Goal: Information Seeking & Learning: Learn about a topic

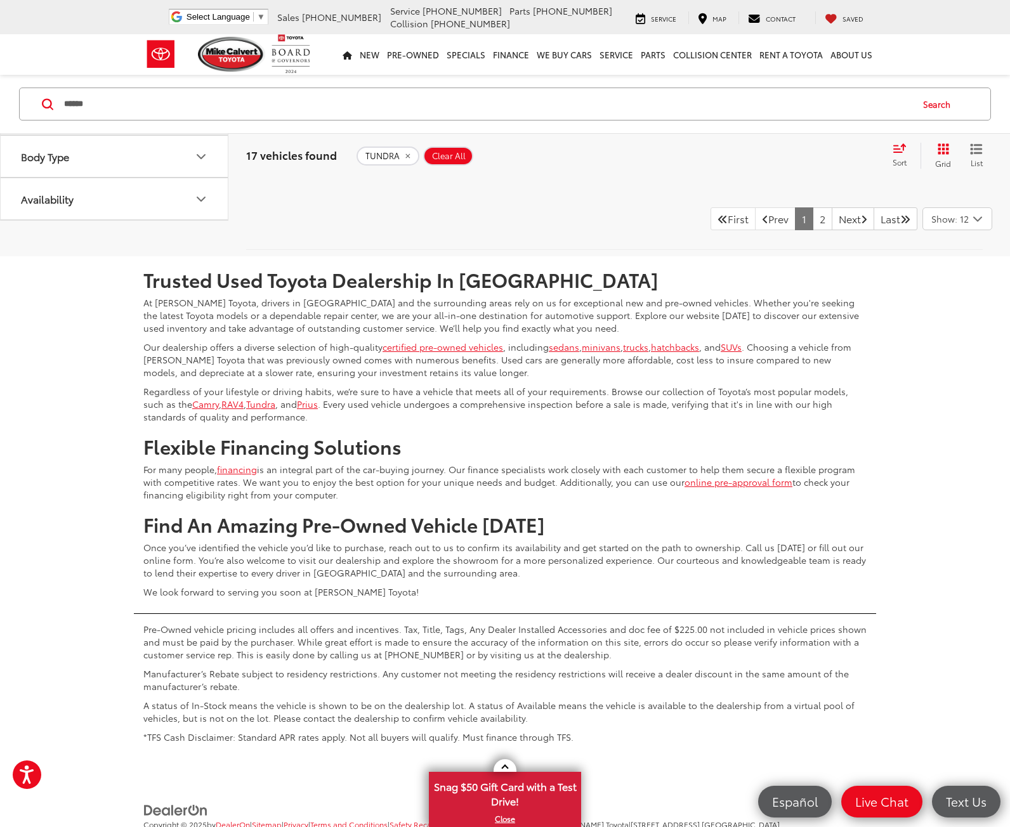
scroll to position [5005, 0]
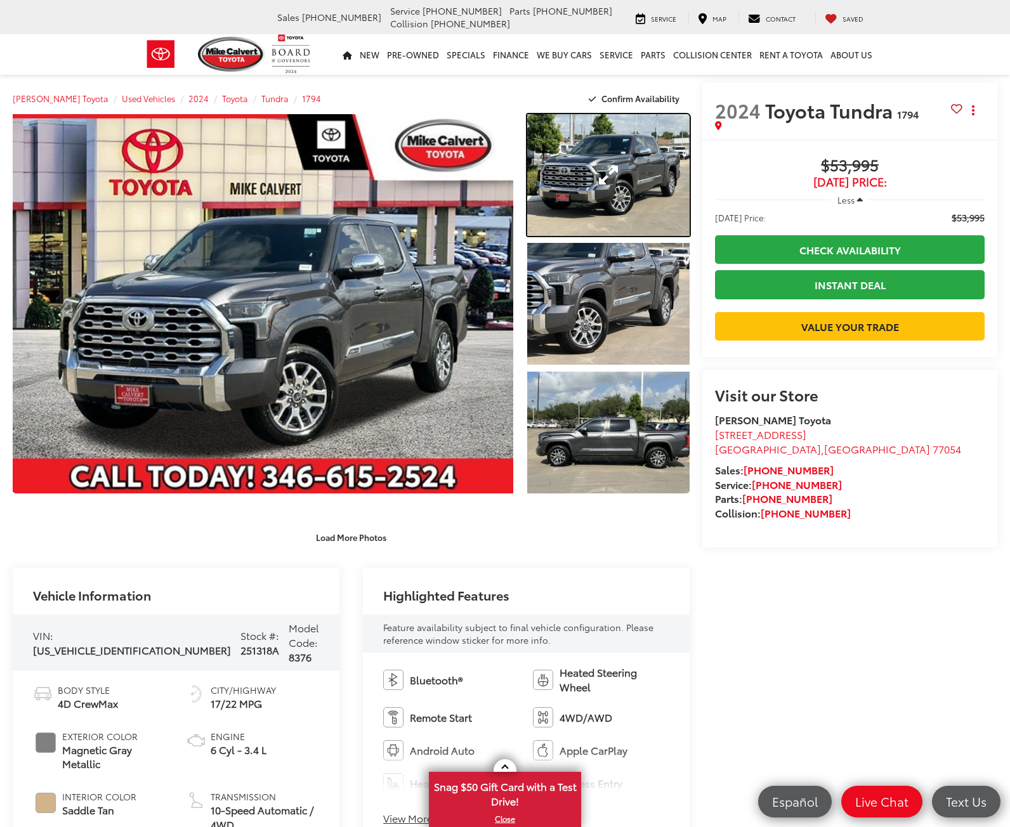
drag, startPoint x: 607, startPoint y: 162, endPoint x: 601, endPoint y: 164, distance: 6.6
click at [607, 162] on link "Expand Photo 1" at bounding box center [608, 175] width 162 height 122
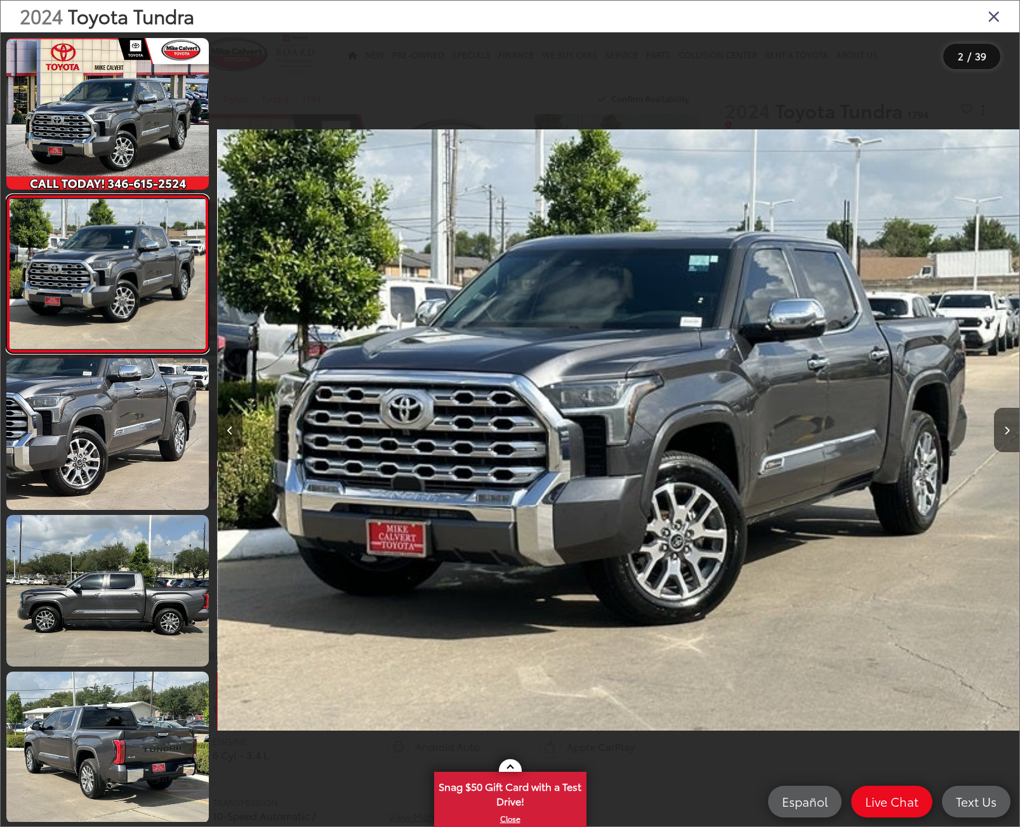
scroll to position [0, 802]
click at [1004, 426] on button "Next image" at bounding box center [1006, 430] width 25 height 44
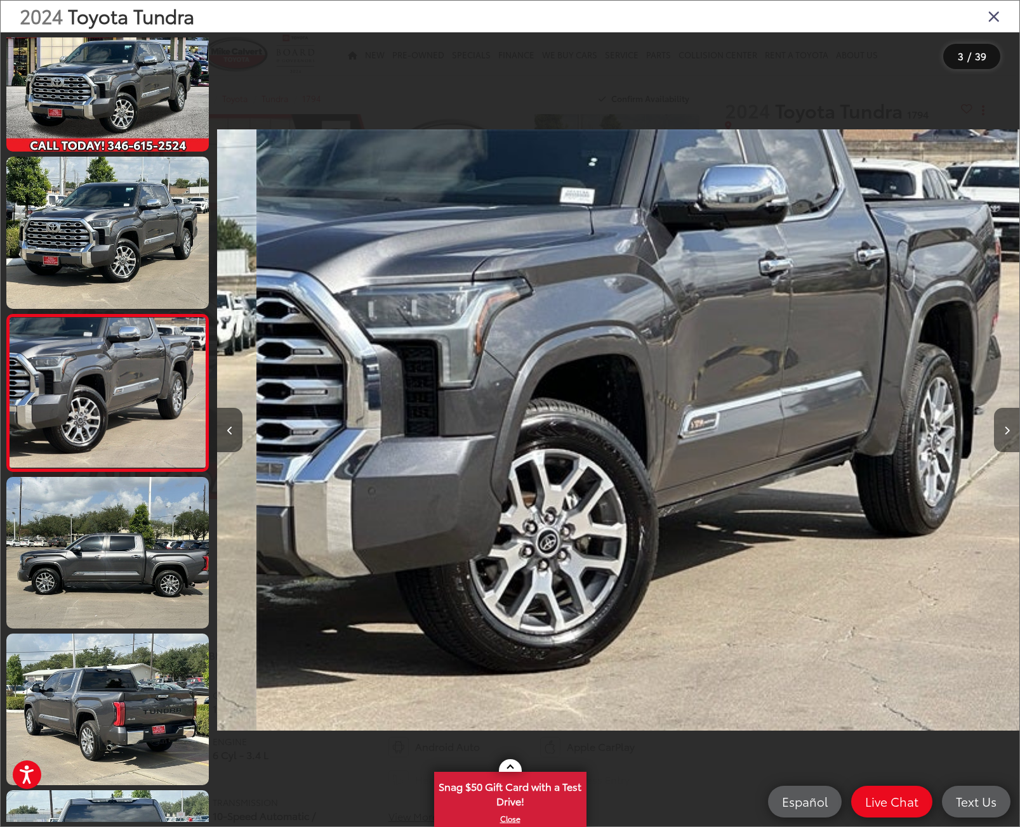
scroll to position [0, 1604]
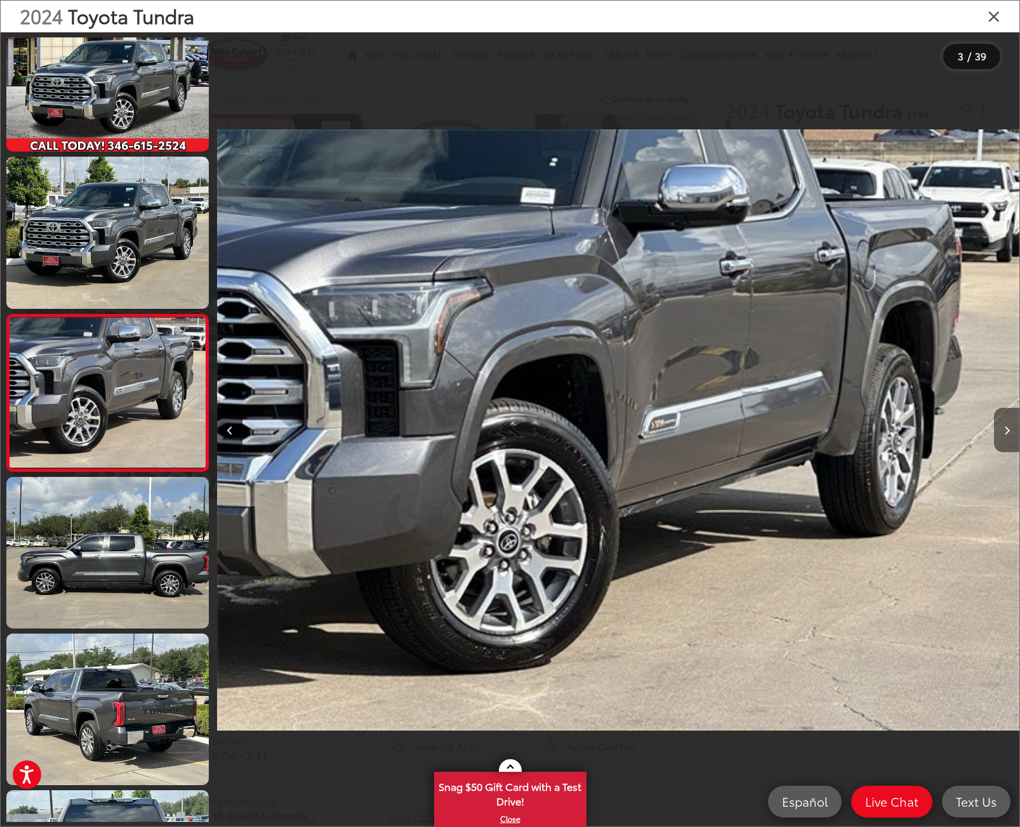
click at [1004, 426] on button "Next image" at bounding box center [1006, 430] width 25 height 44
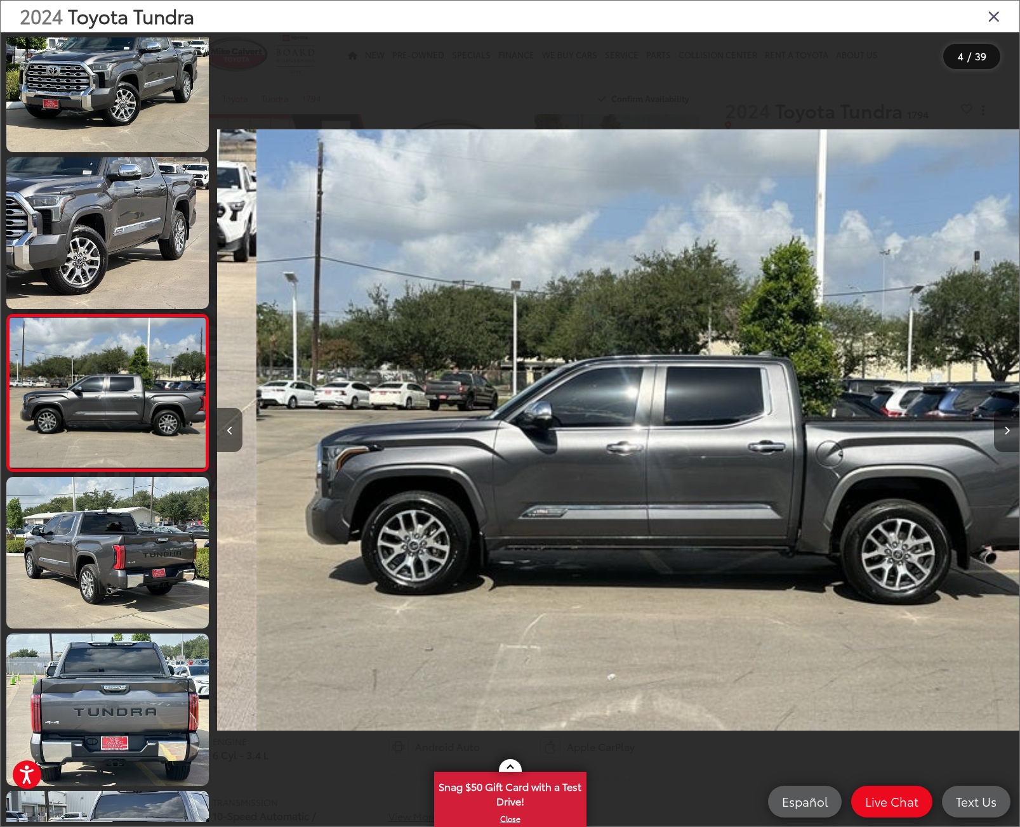
scroll to position [0, 2406]
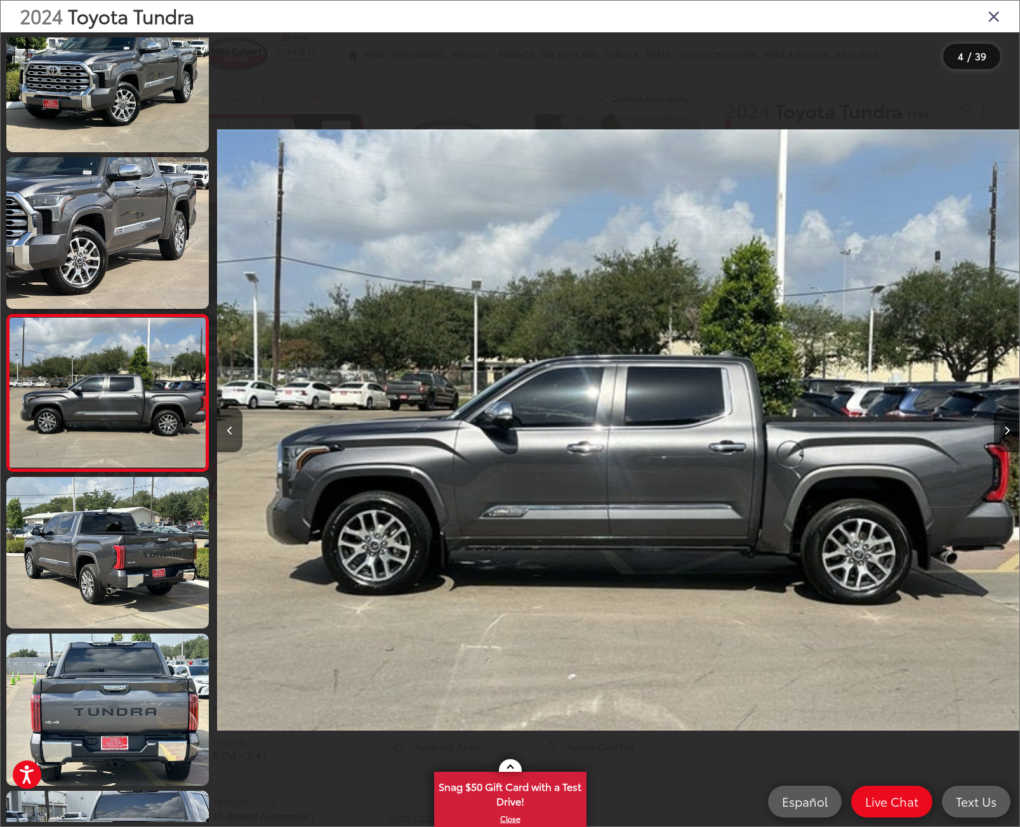
click at [1004, 426] on button "Next image" at bounding box center [1006, 430] width 25 height 44
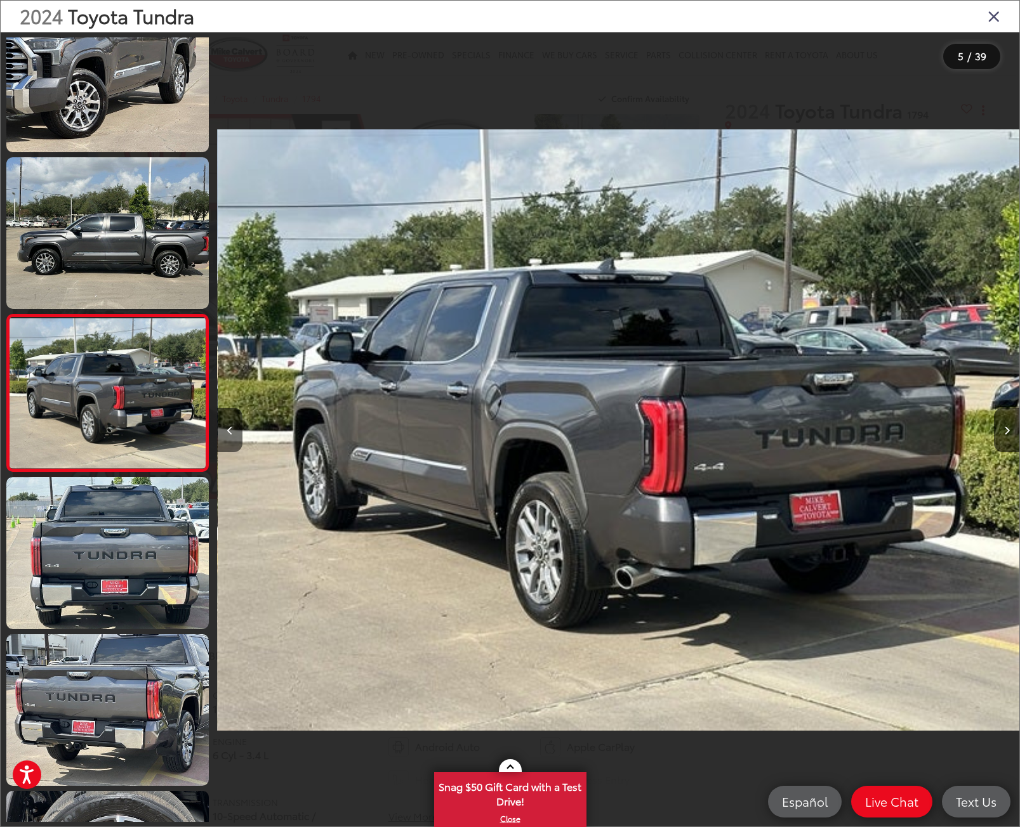
scroll to position [0, 3208]
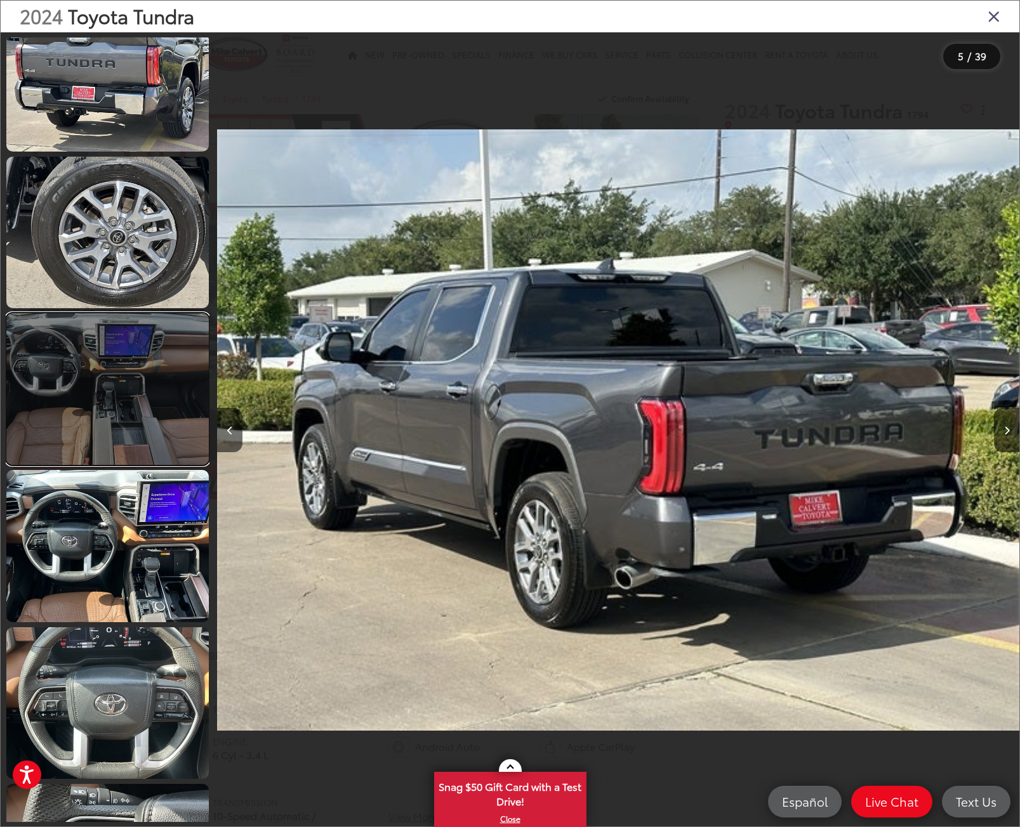
click at [117, 420] on link at bounding box center [107, 389] width 202 height 152
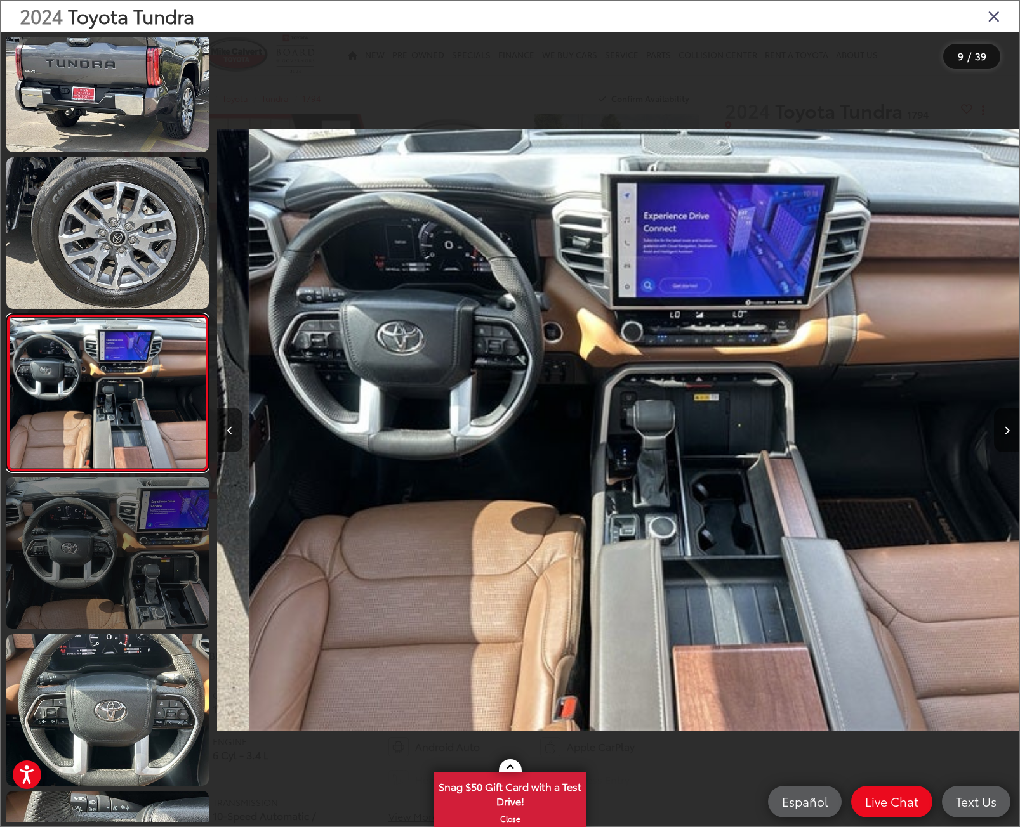
scroll to position [0, 6416]
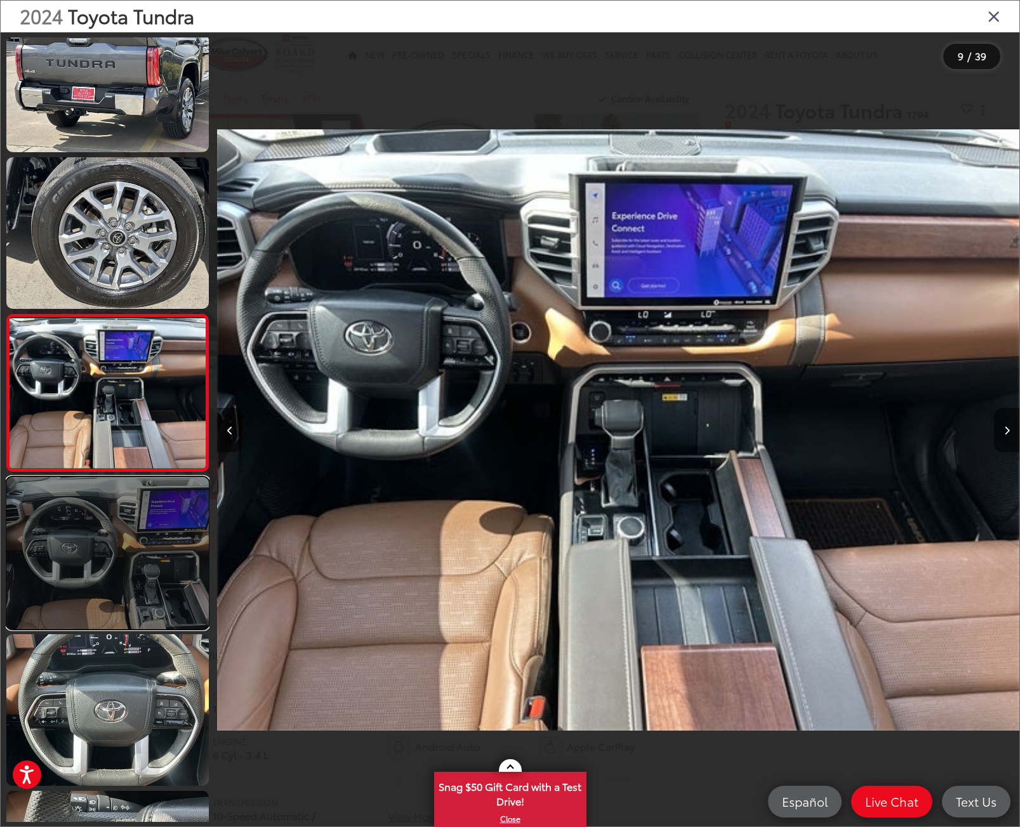
click at [117, 564] on link at bounding box center [107, 553] width 202 height 152
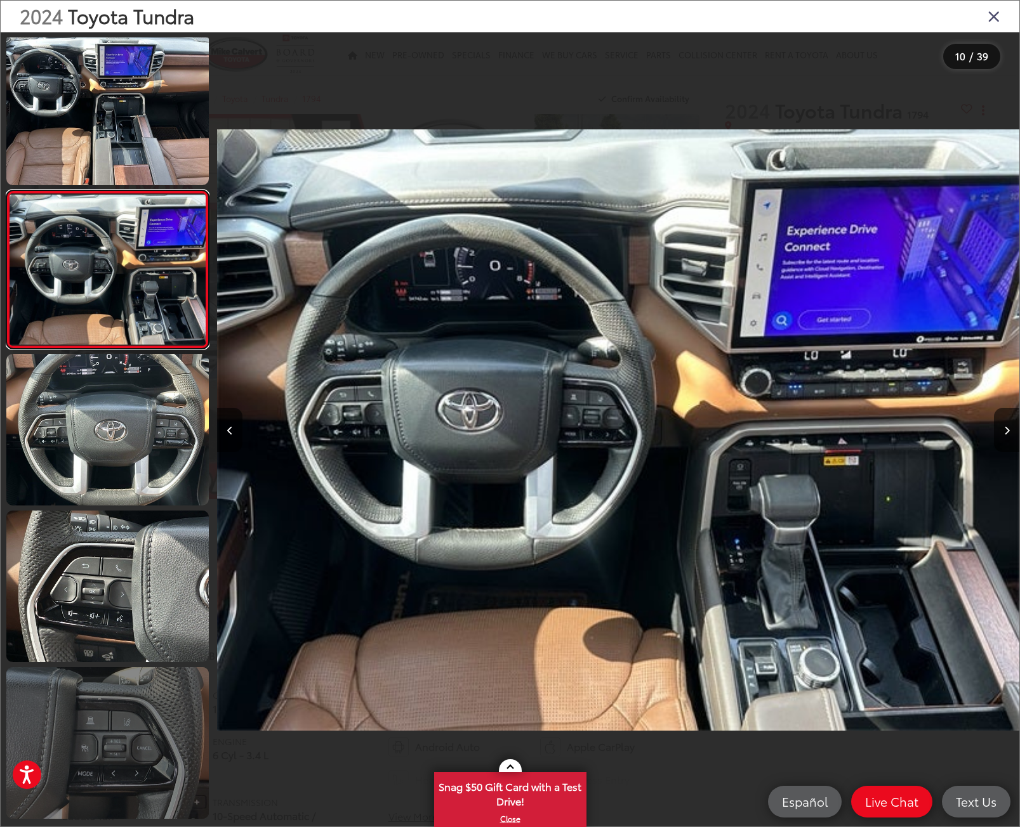
scroll to position [1580, 0]
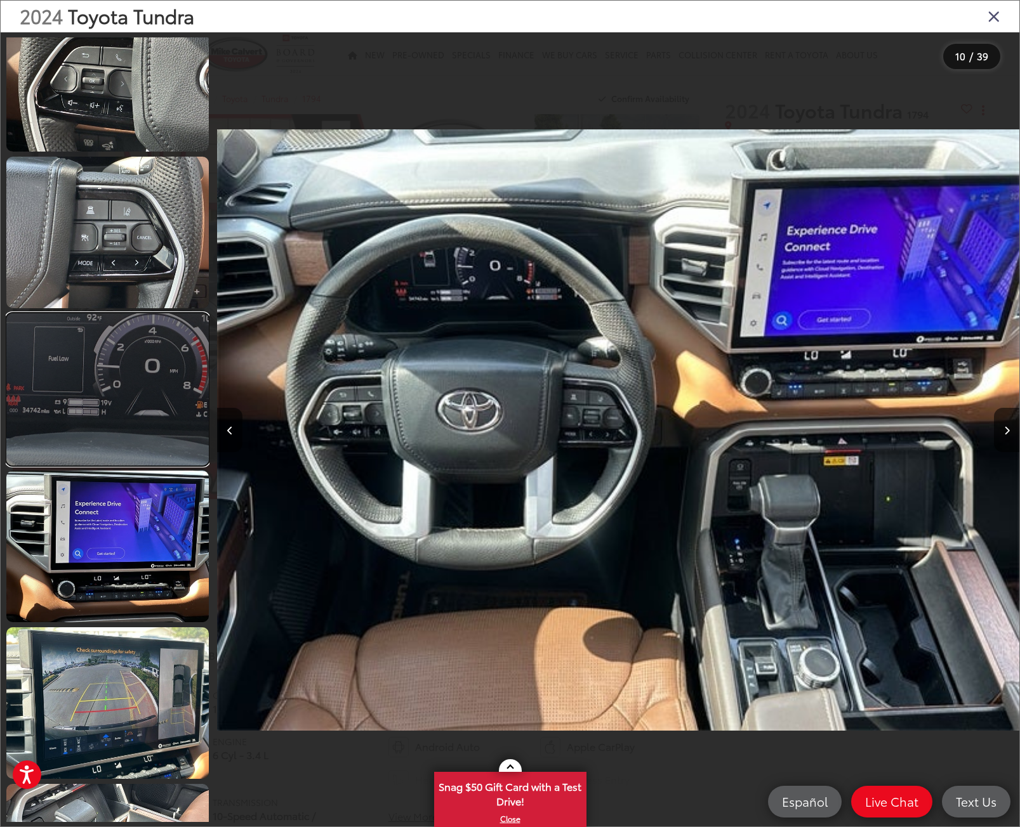
click at [69, 383] on link at bounding box center [107, 389] width 202 height 152
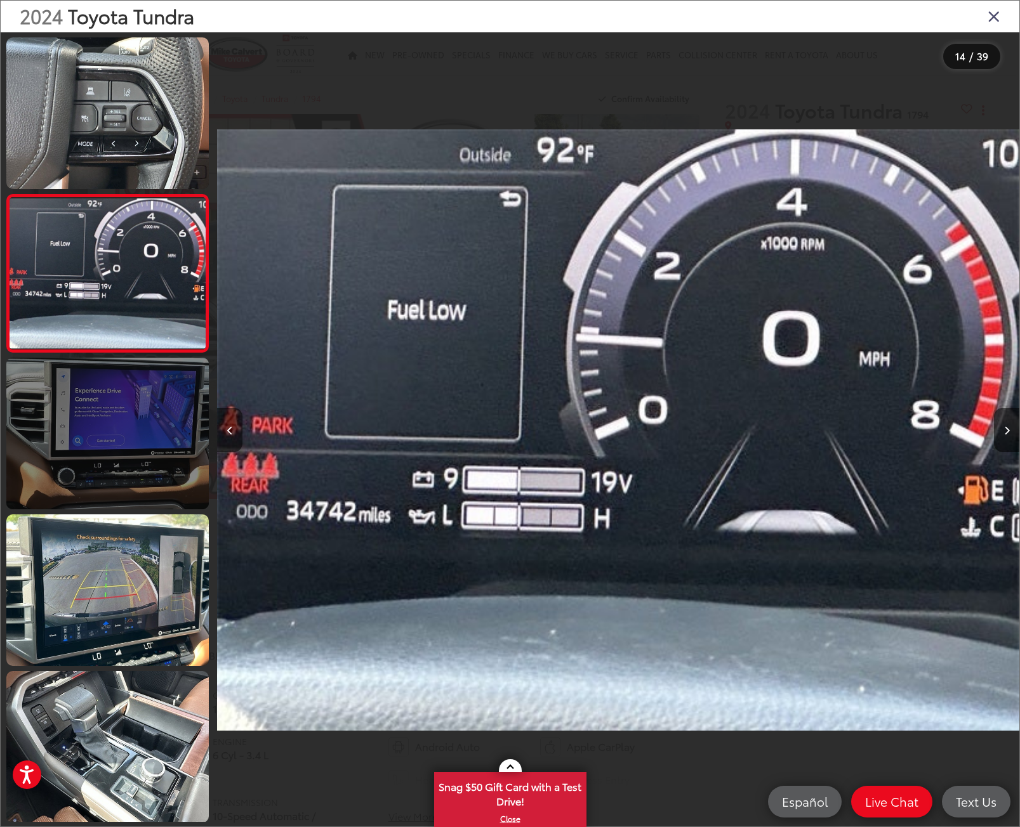
scroll to position [1954, 0]
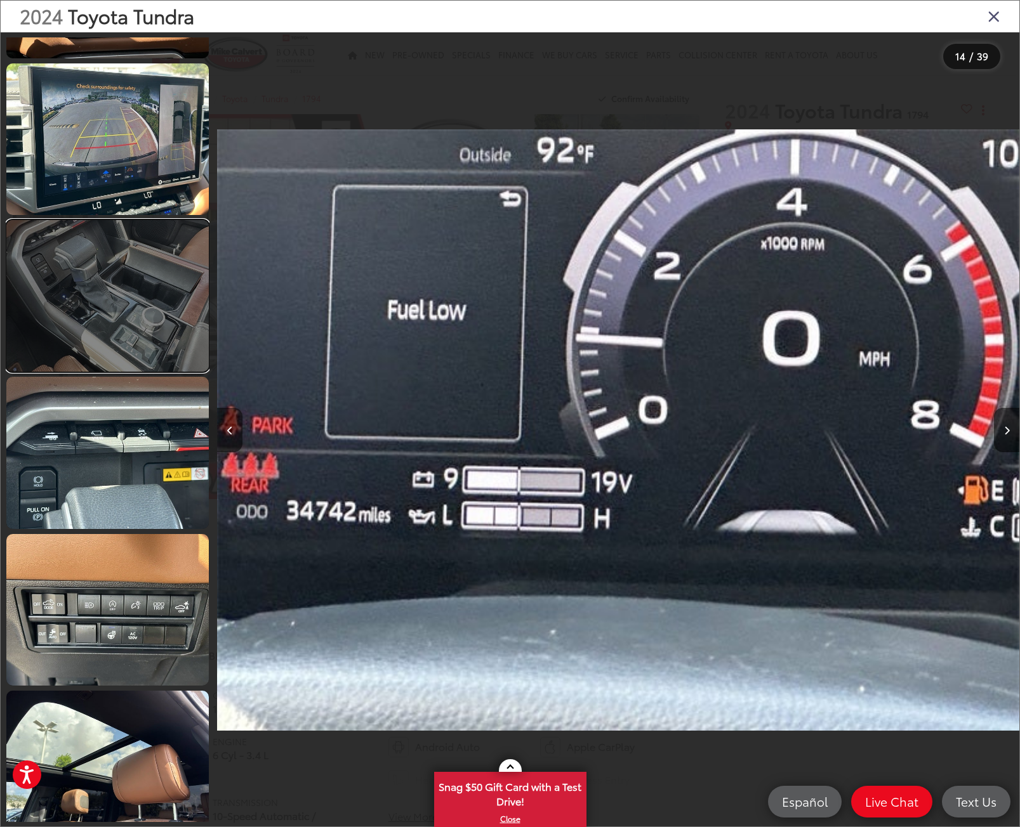
click at [128, 258] on link at bounding box center [107, 296] width 202 height 152
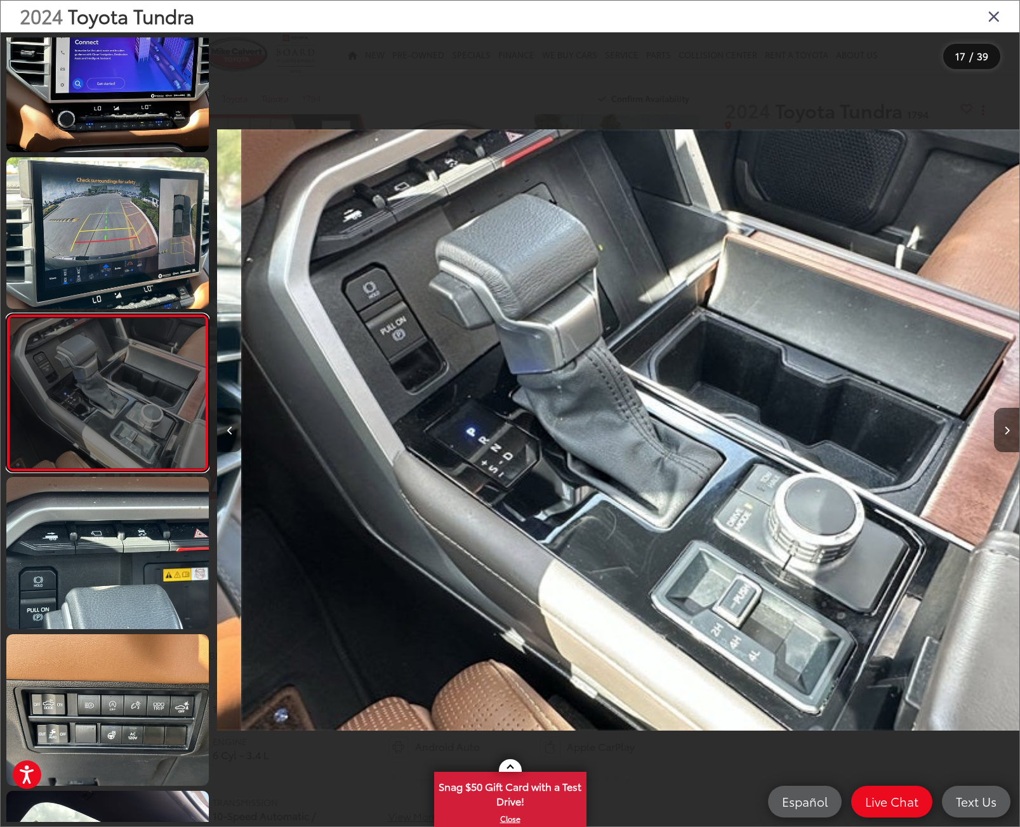
scroll to position [0, 12832]
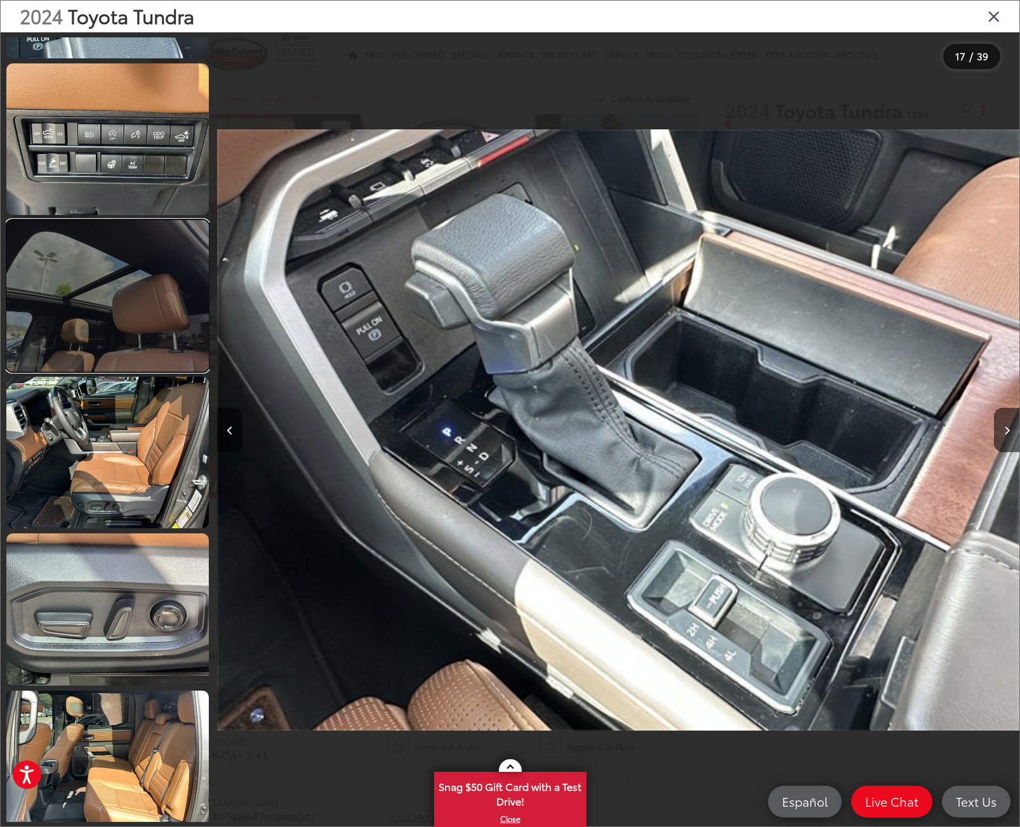
click at [85, 277] on link at bounding box center [107, 296] width 202 height 152
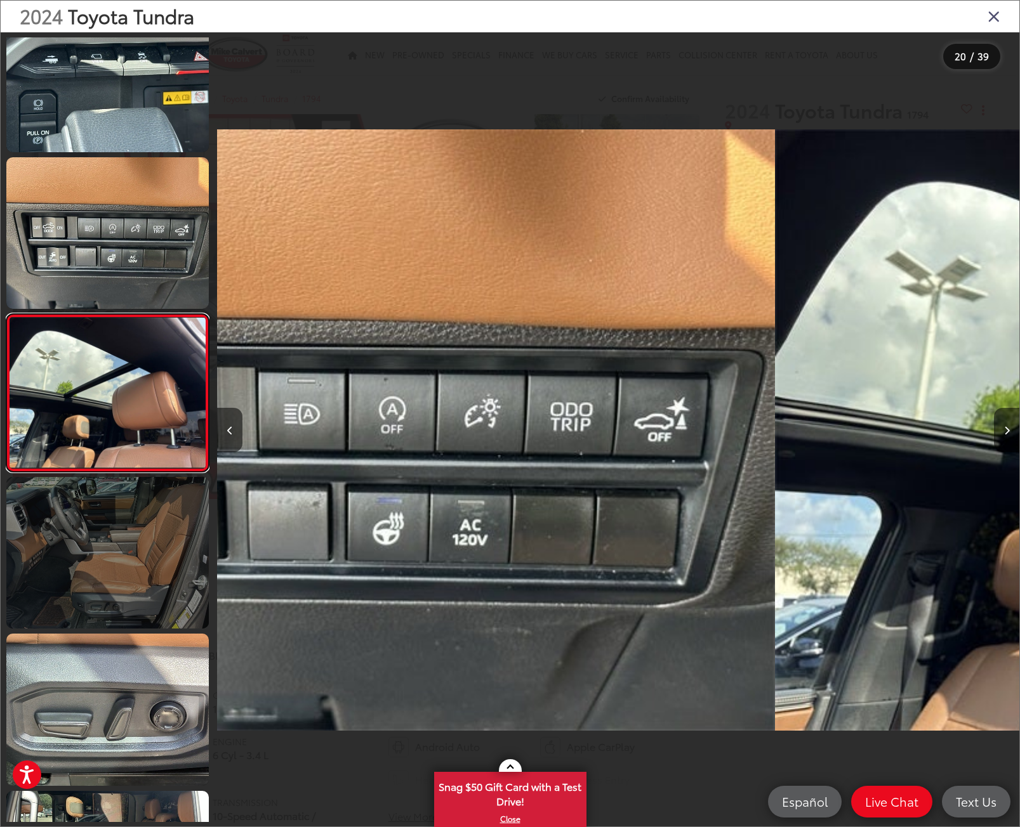
scroll to position [0, 15238]
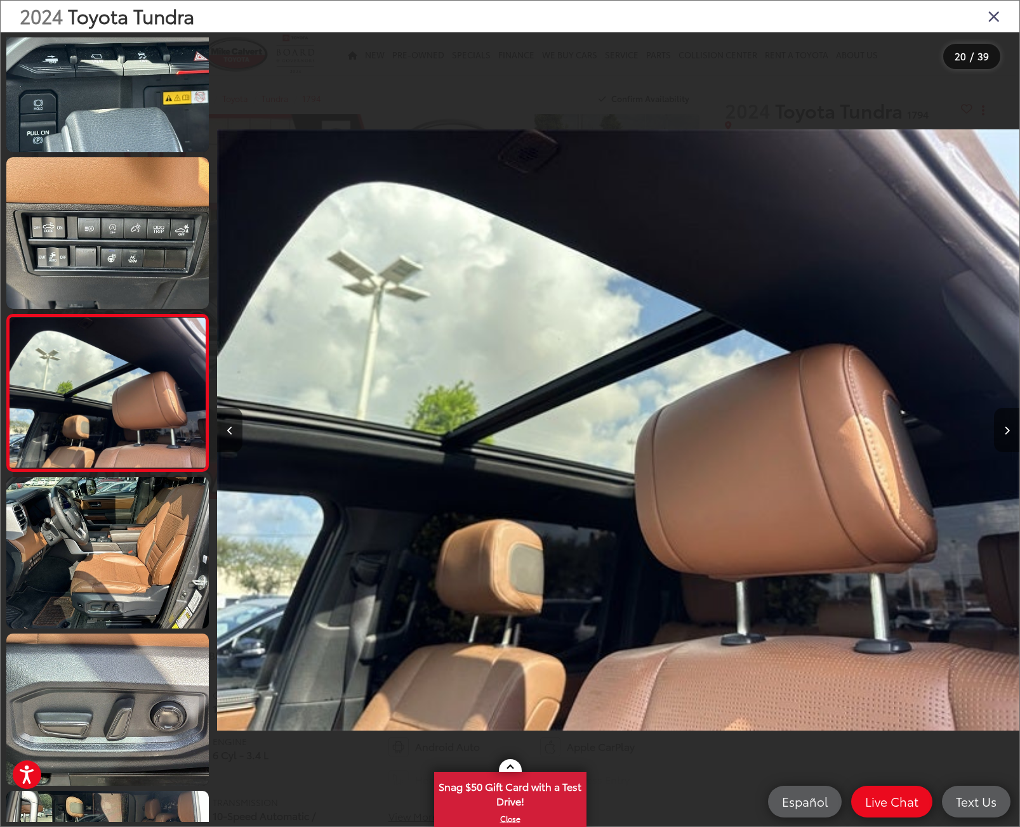
click at [1008, 425] on button "Next image" at bounding box center [1006, 430] width 25 height 44
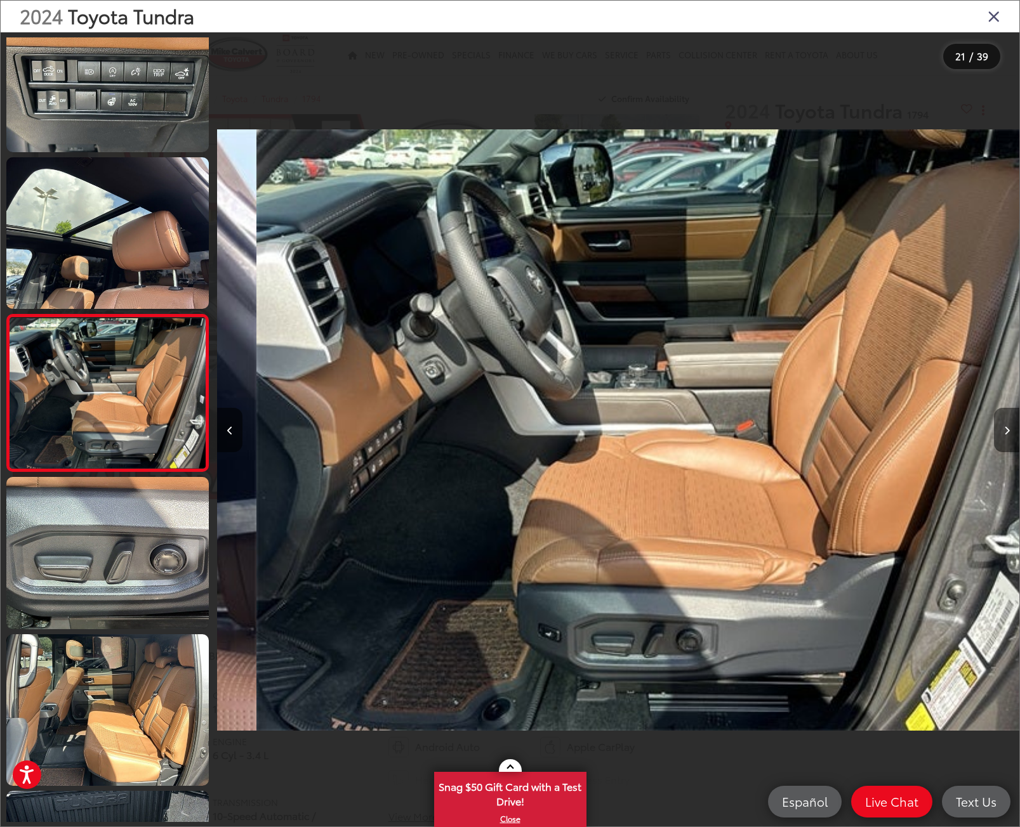
scroll to position [0, 16039]
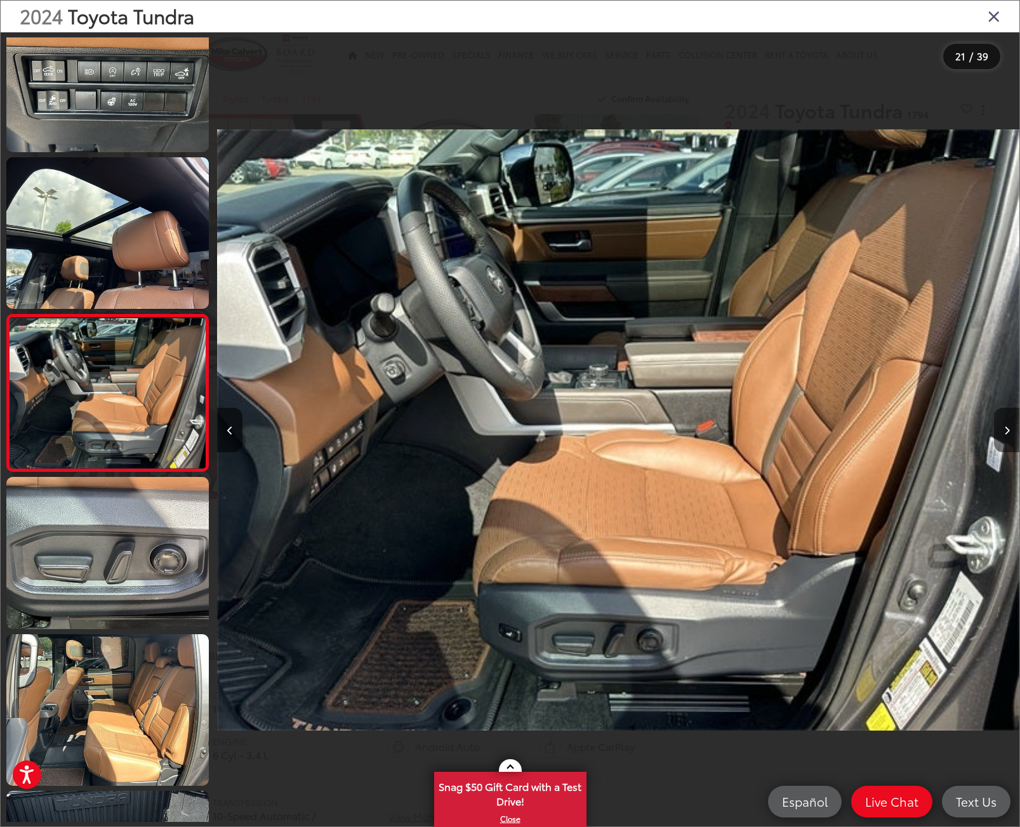
click at [1009, 431] on button "Next image" at bounding box center [1006, 430] width 25 height 44
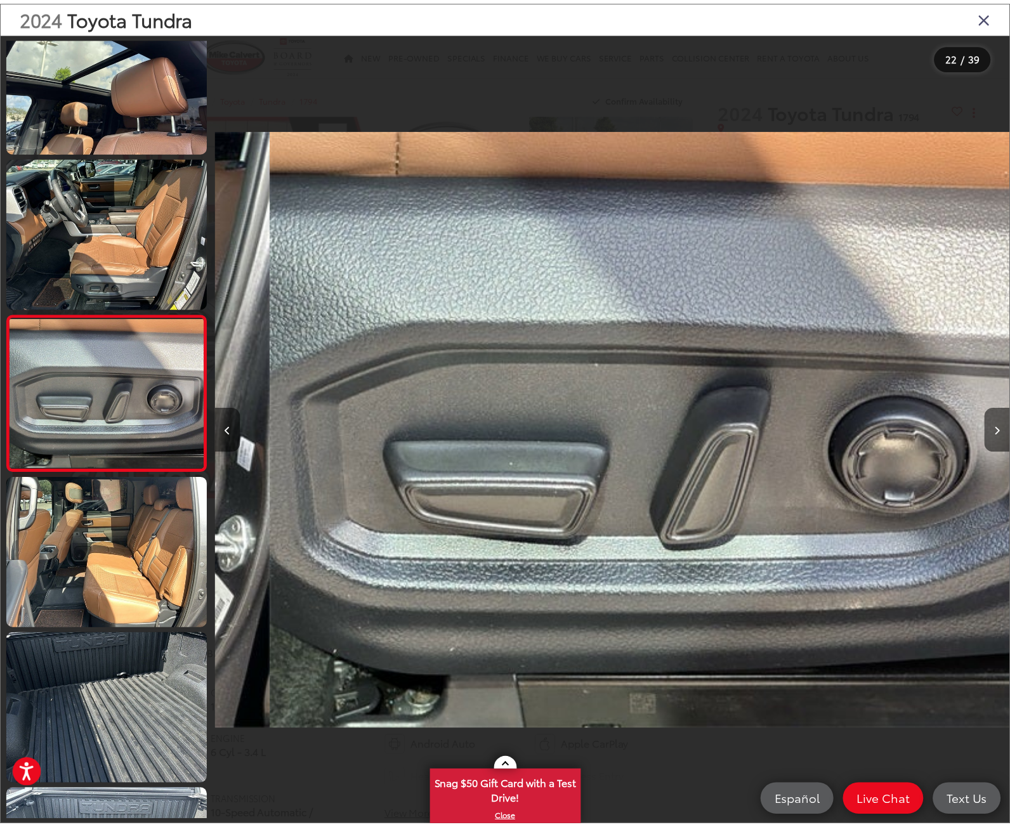
scroll to position [0, 16841]
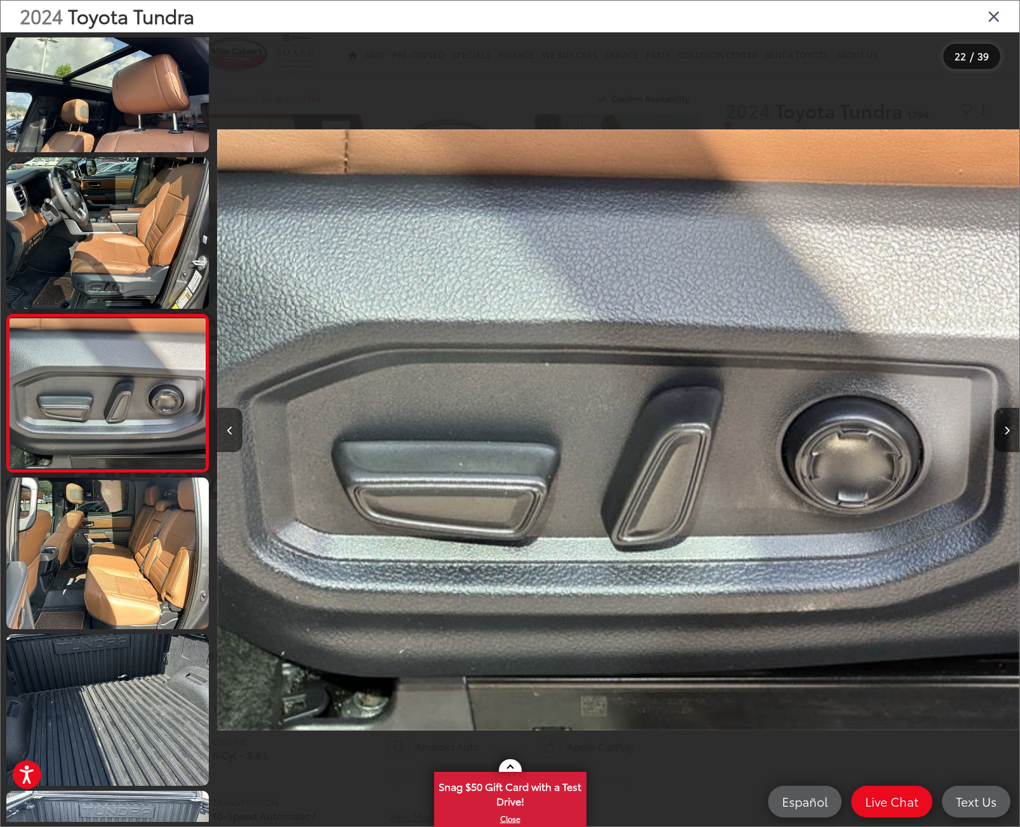
drag, startPoint x: 993, startPoint y: 13, endPoint x: 986, endPoint y: 22, distance: 11.8
click at [993, 12] on icon "Close gallery" at bounding box center [993, 16] width 13 height 16
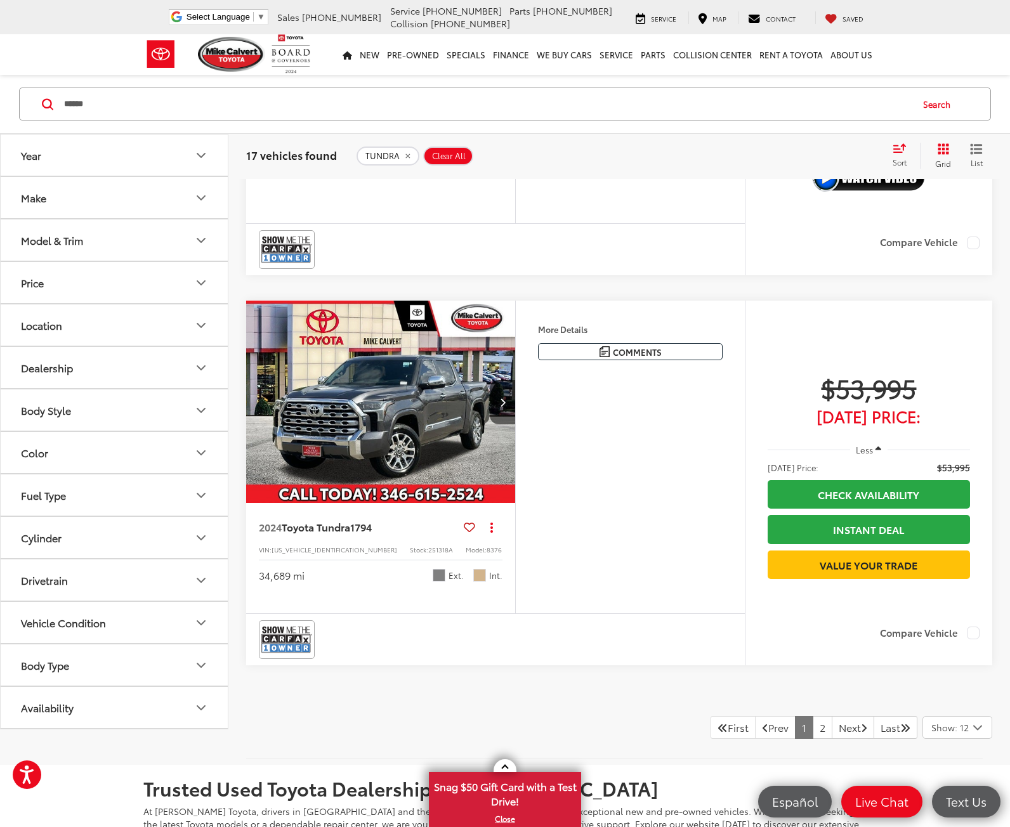
scroll to position [3990, 0]
